Goal: Task Accomplishment & Management: Complete application form

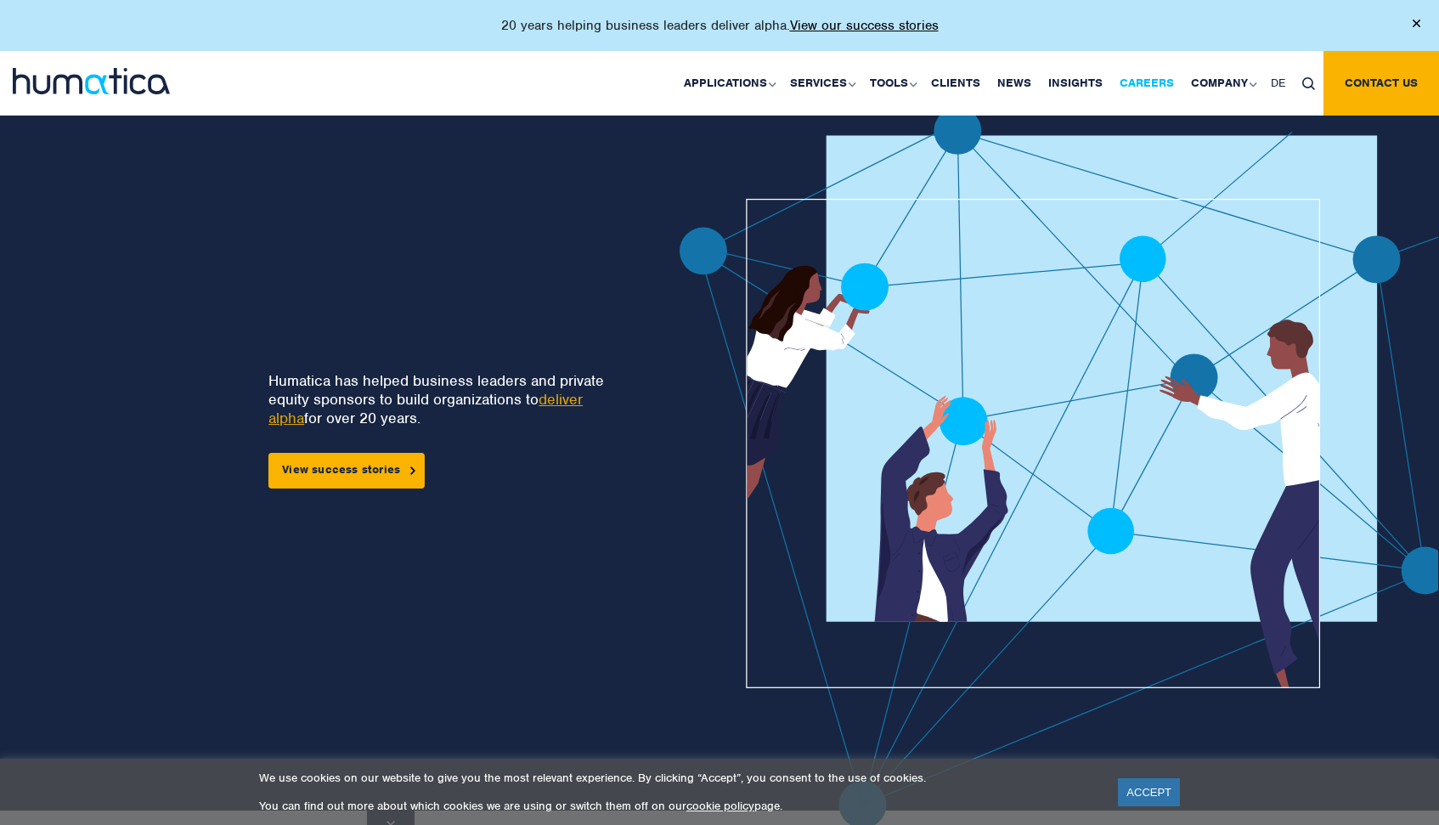
click at [1158, 76] on link "Careers" at bounding box center [1146, 83] width 71 height 65
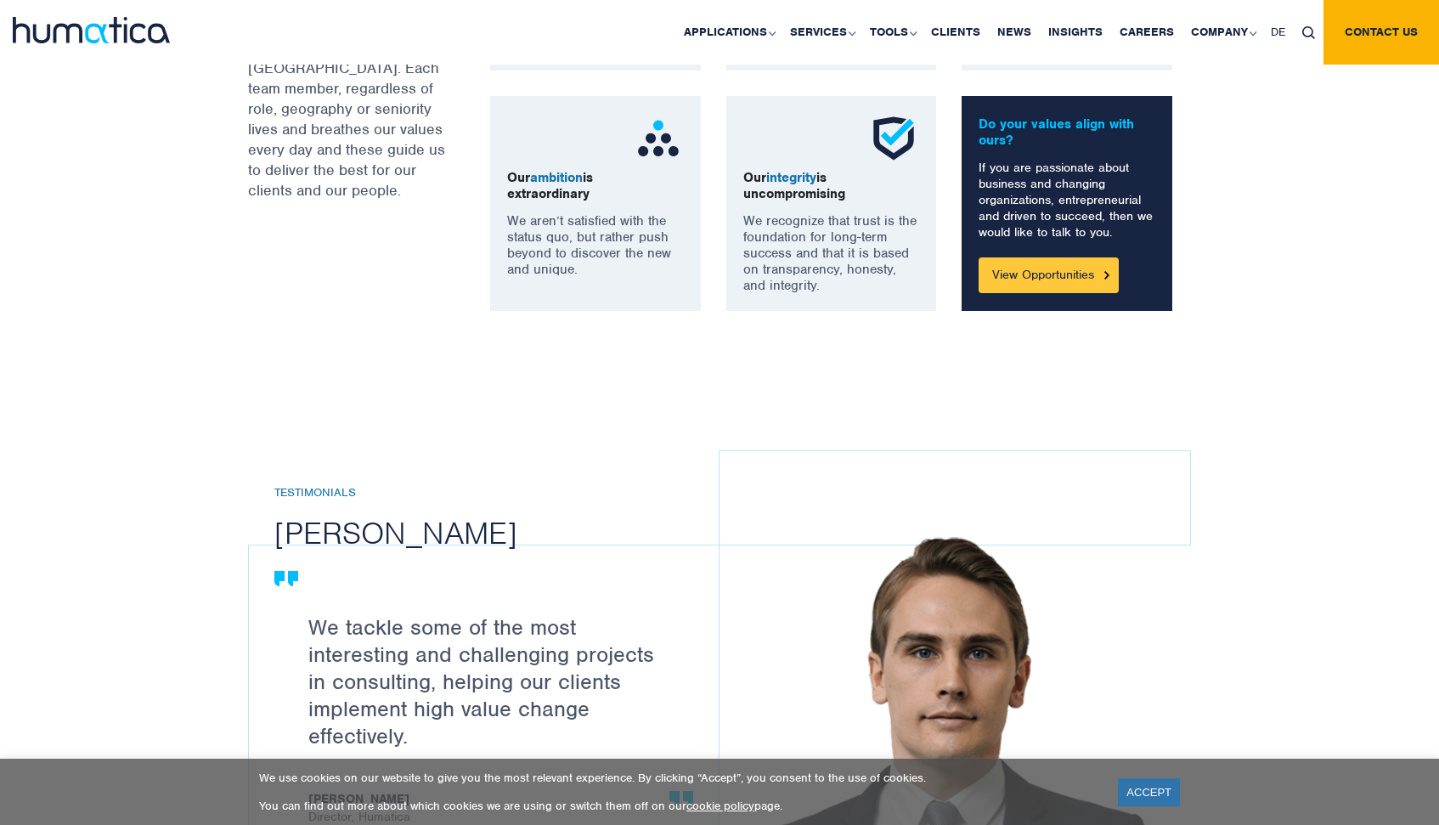
click at [1062, 269] on link "View Opportunities" at bounding box center [1049, 275] width 140 height 36
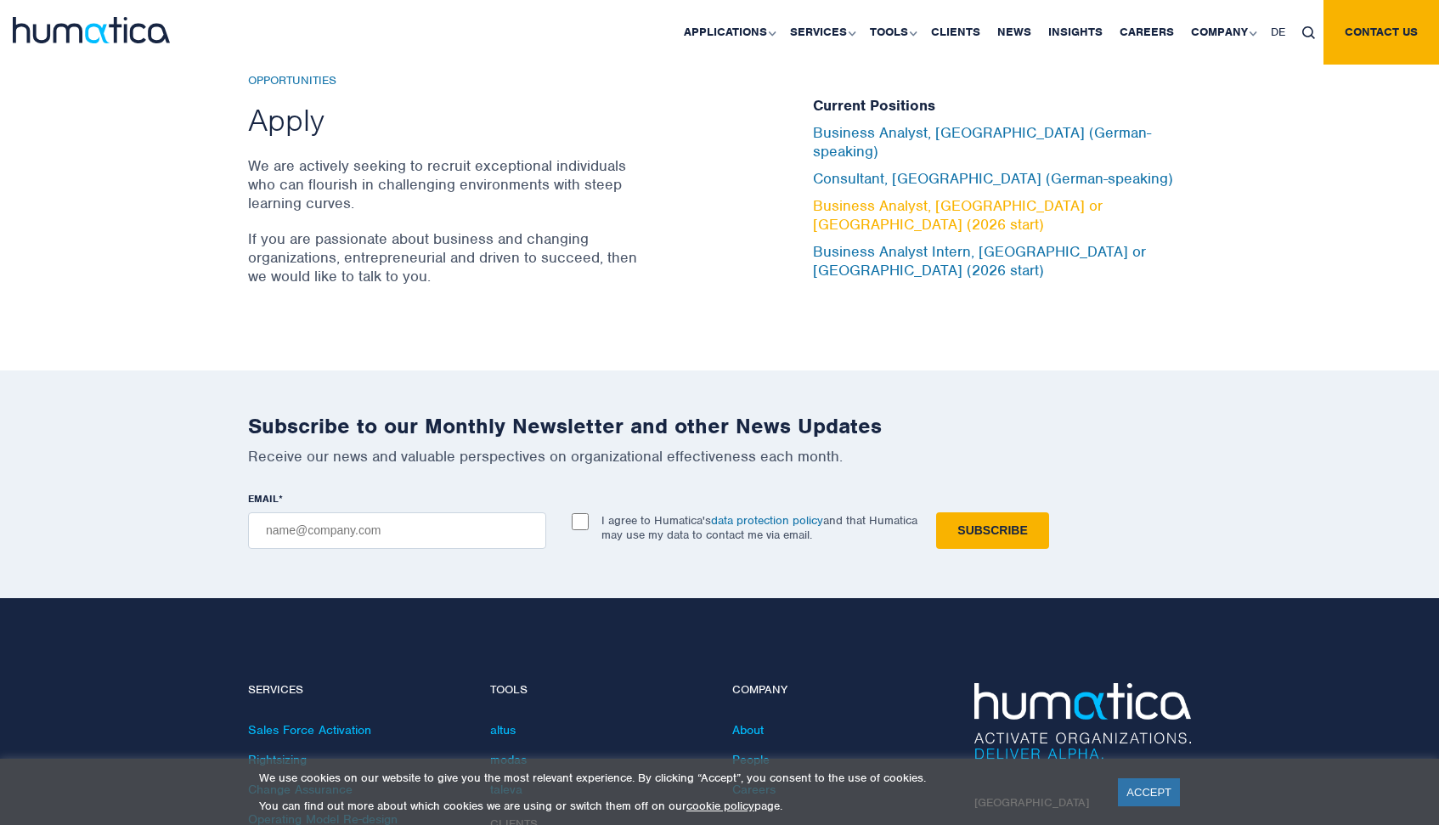
click at [922, 206] on link "Business Analyst, London or Munich (2026 start)" at bounding box center [958, 214] width 290 height 37
